Goal: Find specific page/section: Find specific page/section

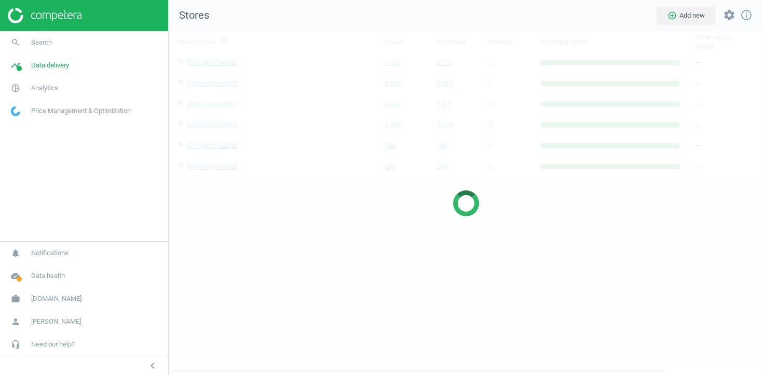
scroll to position [345, 595]
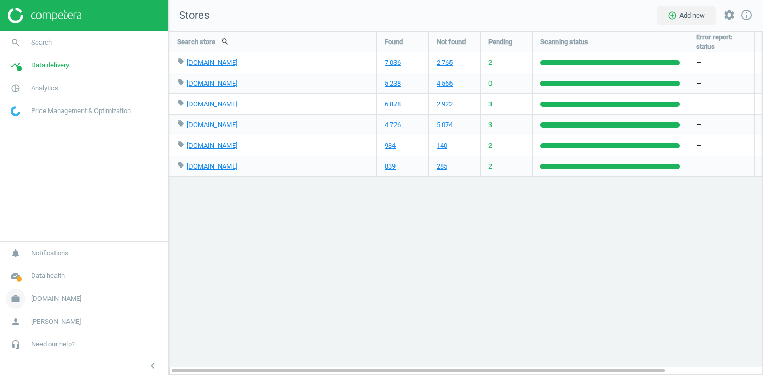
click at [22, 300] on icon "work" at bounding box center [16, 299] width 20 height 20
click at [32, 266] on span "Switch campaign" at bounding box center [34, 268] width 46 height 8
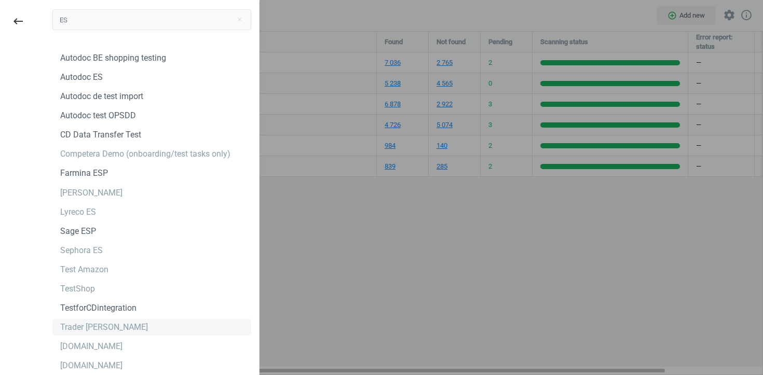
scroll to position [3, 0]
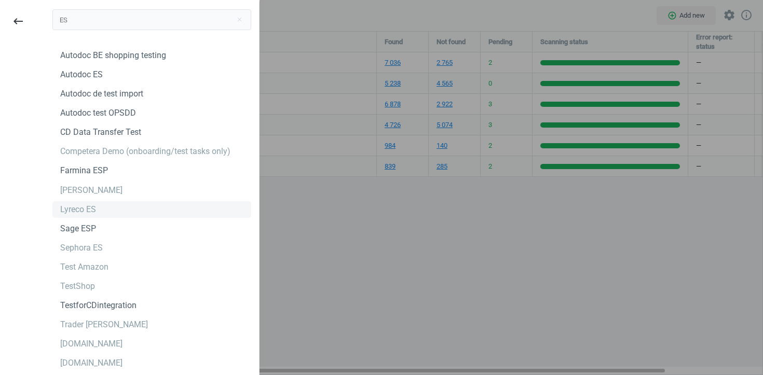
type input "ES"
click at [123, 207] on div "Lyreco ES" at bounding box center [151, 209] width 199 height 17
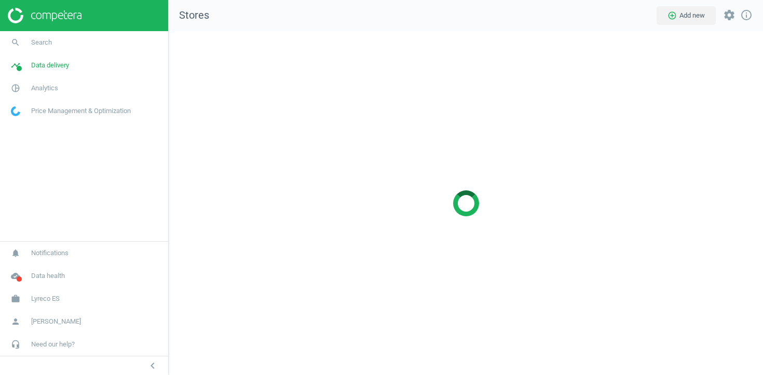
scroll to position [345, 595]
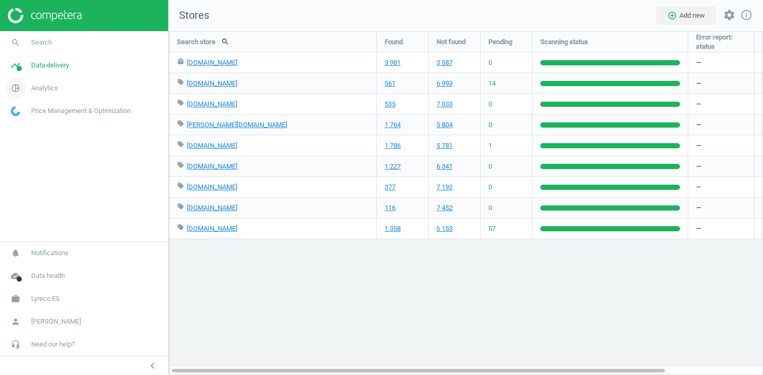
click at [49, 85] on span "Analytics" at bounding box center [44, 88] width 27 height 9
click at [28, 130] on span "Products" at bounding box center [23, 126] width 24 height 8
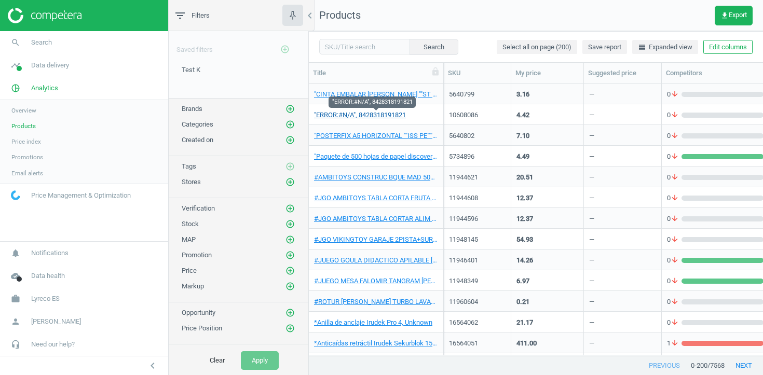
click at [385, 115] on link ""ERROR:#N/A", 8428318191821" at bounding box center [360, 115] width 92 height 9
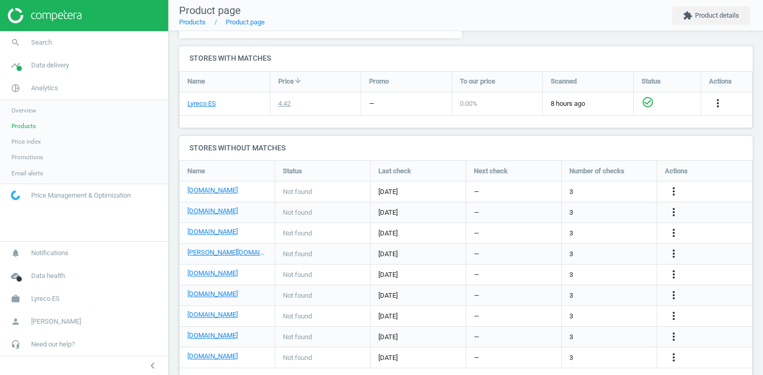
scroll to position [335, 0]
click at [204, 102] on link "Lyreco ES" at bounding box center [201, 104] width 29 height 9
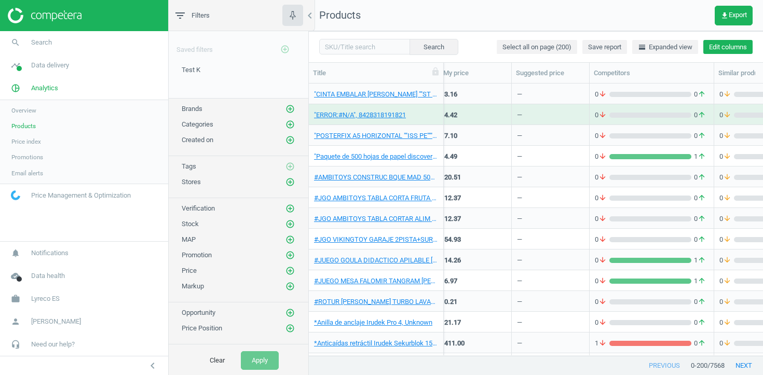
click at [739, 41] on button "Edit columns" at bounding box center [728, 47] width 49 height 15
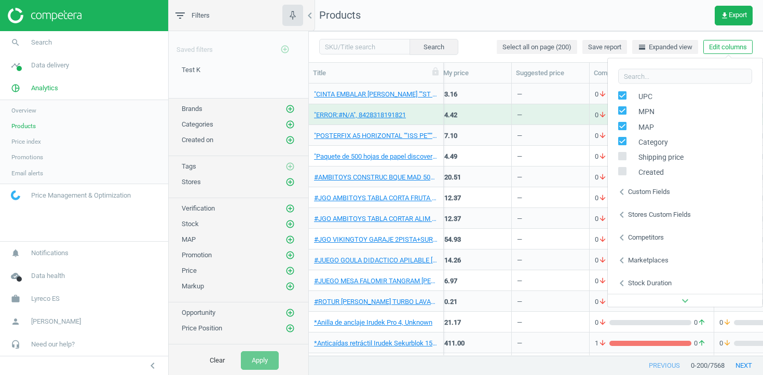
click at [631, 211] on div "Stores custom fields" at bounding box center [659, 214] width 63 height 9
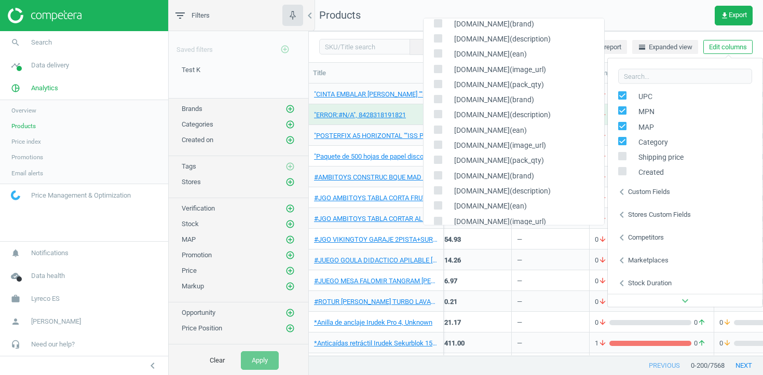
click at [638, 207] on div "chevron_left Stores custom fields" at bounding box center [685, 214] width 155 height 23
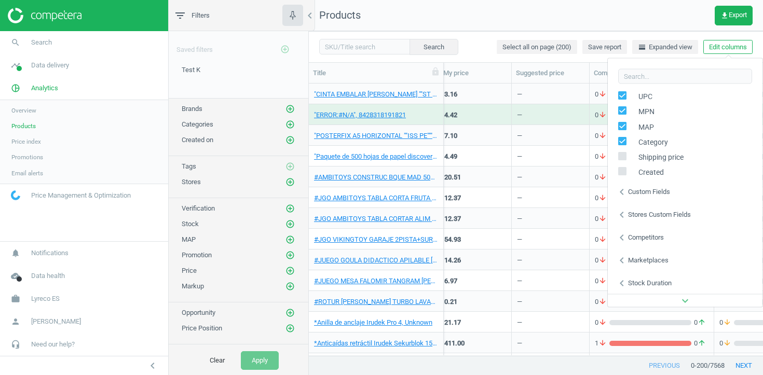
click at [637, 208] on div "chevron_left Stores custom fields" at bounding box center [685, 214] width 155 height 23
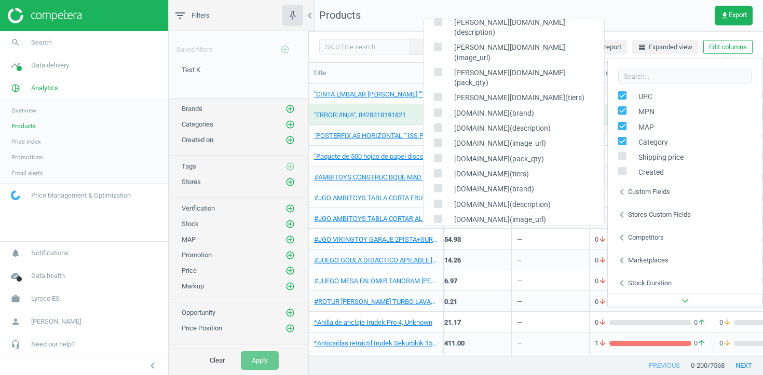
scroll to position [453, 0]
